Goal: Contribute content

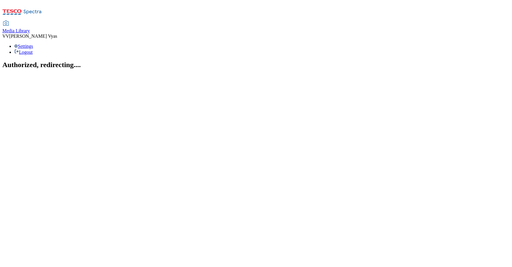
click at [30, 28] on span "Media Library" at bounding box center [16, 30] width 28 height 5
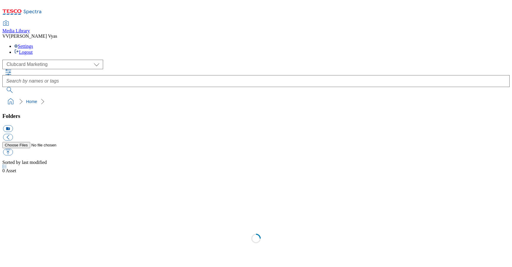
scroll to position [1, 0]
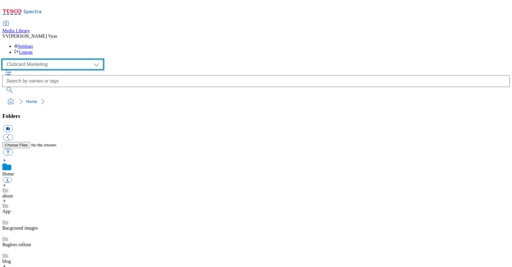
select select "flare-homepage"
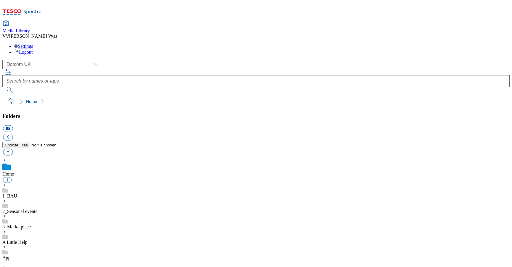
click at [5, 184] on use at bounding box center [4, 185] width 1 height 3
click at [7, 215] on icon at bounding box center [4, 217] width 4 height 4
click at [5, 177] on use at bounding box center [4, 178] width 1 height 3
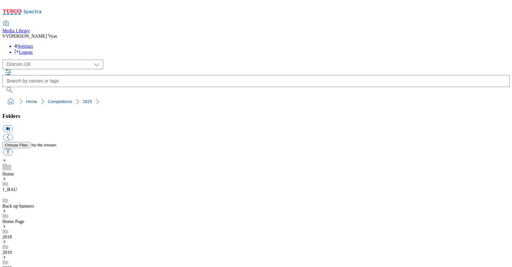
scroll to position [199, 0]
click at [13, 125] on button "icon_new_folder" at bounding box center [8, 128] width 10 height 7
type input "2526"
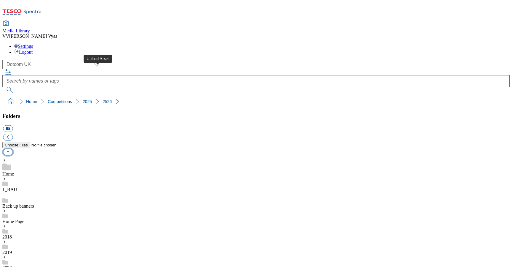
click at [13, 149] on button "button" at bounding box center [8, 152] width 10 height 7
type input "C:\fakepath\2526-WF-409600-UK-_-Competition-_-Terms-and-conditions-upload-by-18…"
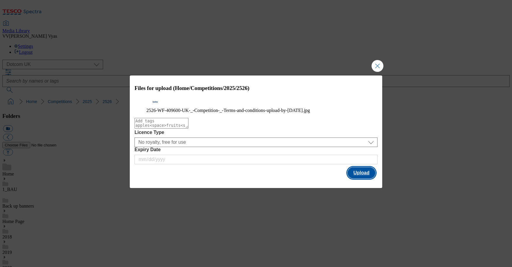
click at [365, 178] on button "Upload" at bounding box center [362, 172] width 28 height 11
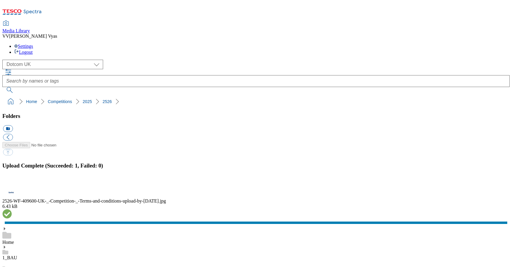
click at [12, 181] on button "button" at bounding box center [7, 184] width 9 height 6
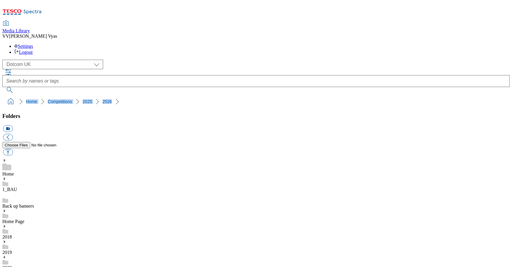
drag, startPoint x: 115, startPoint y: 55, endPoint x: 1, endPoint y: 54, distance: 114.8
click at [2, 96] on nav "Home Competitions 2025 2526" at bounding box center [256, 101] width 508 height 11
copy ol "Home Competitions 2025 2526"
